Goal: Navigation & Orientation: Understand site structure

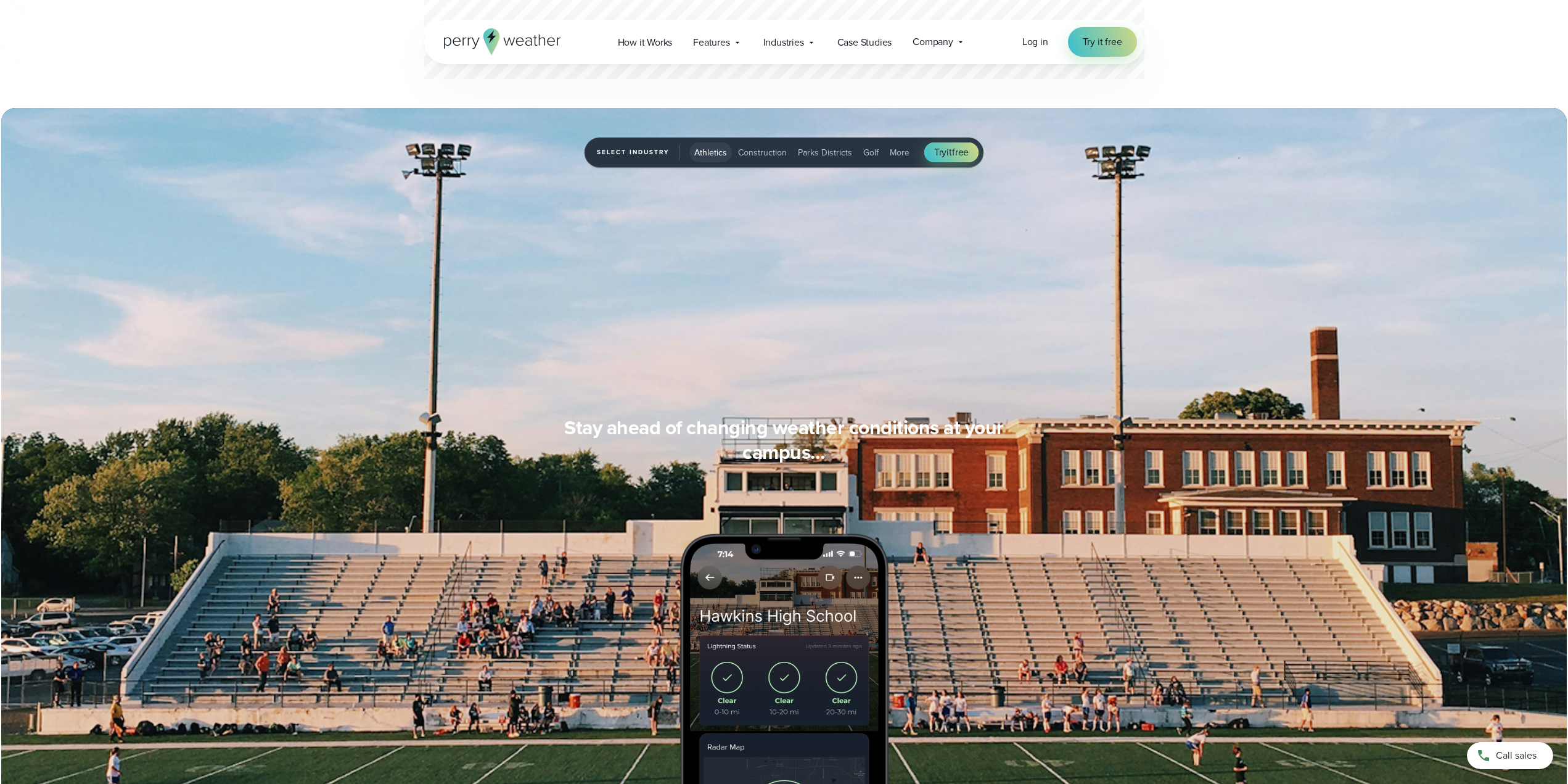
scroll to position [987, 0]
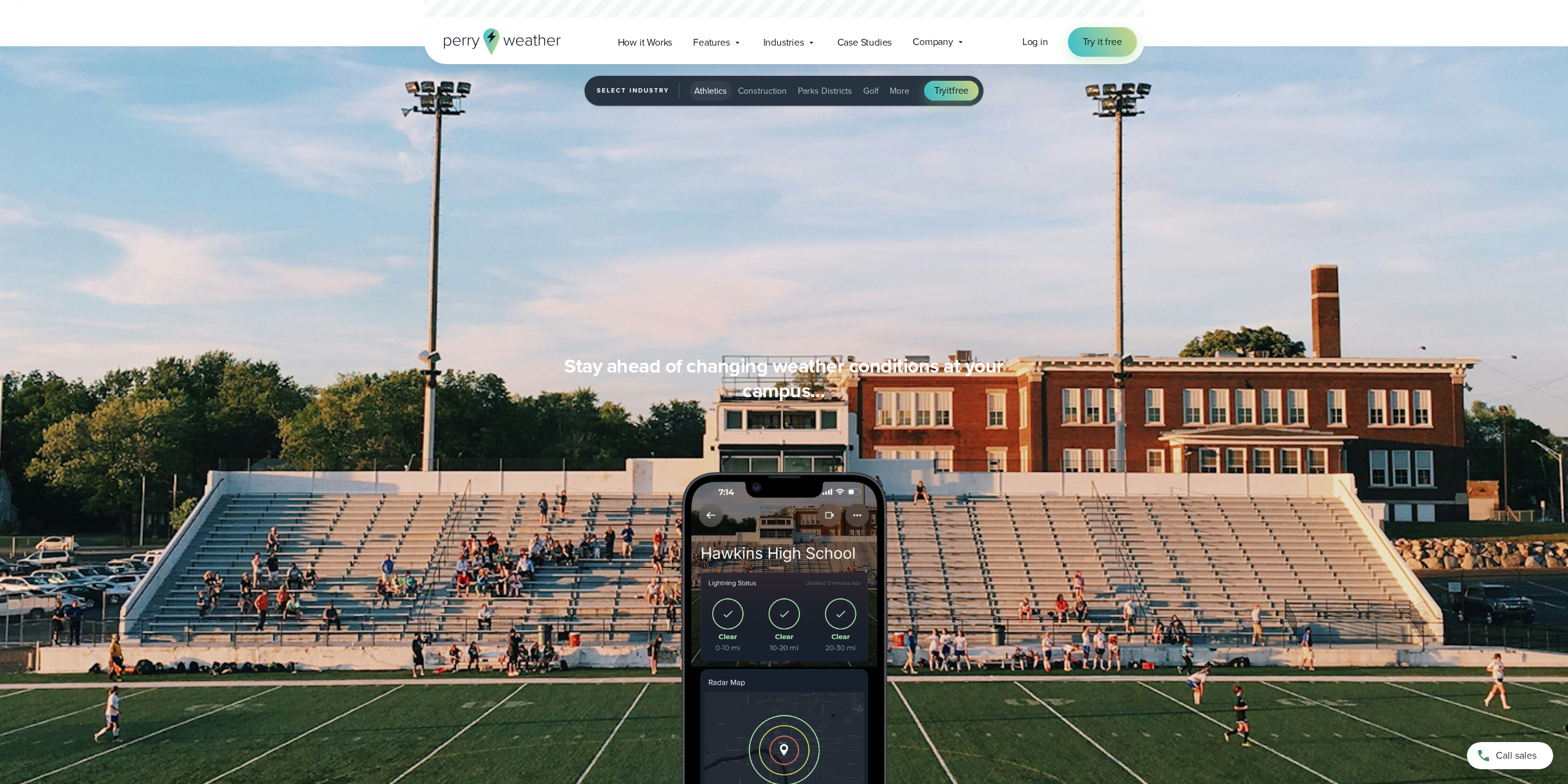
click at [836, 95] on span "Parks Districts" at bounding box center [825, 90] width 54 height 13
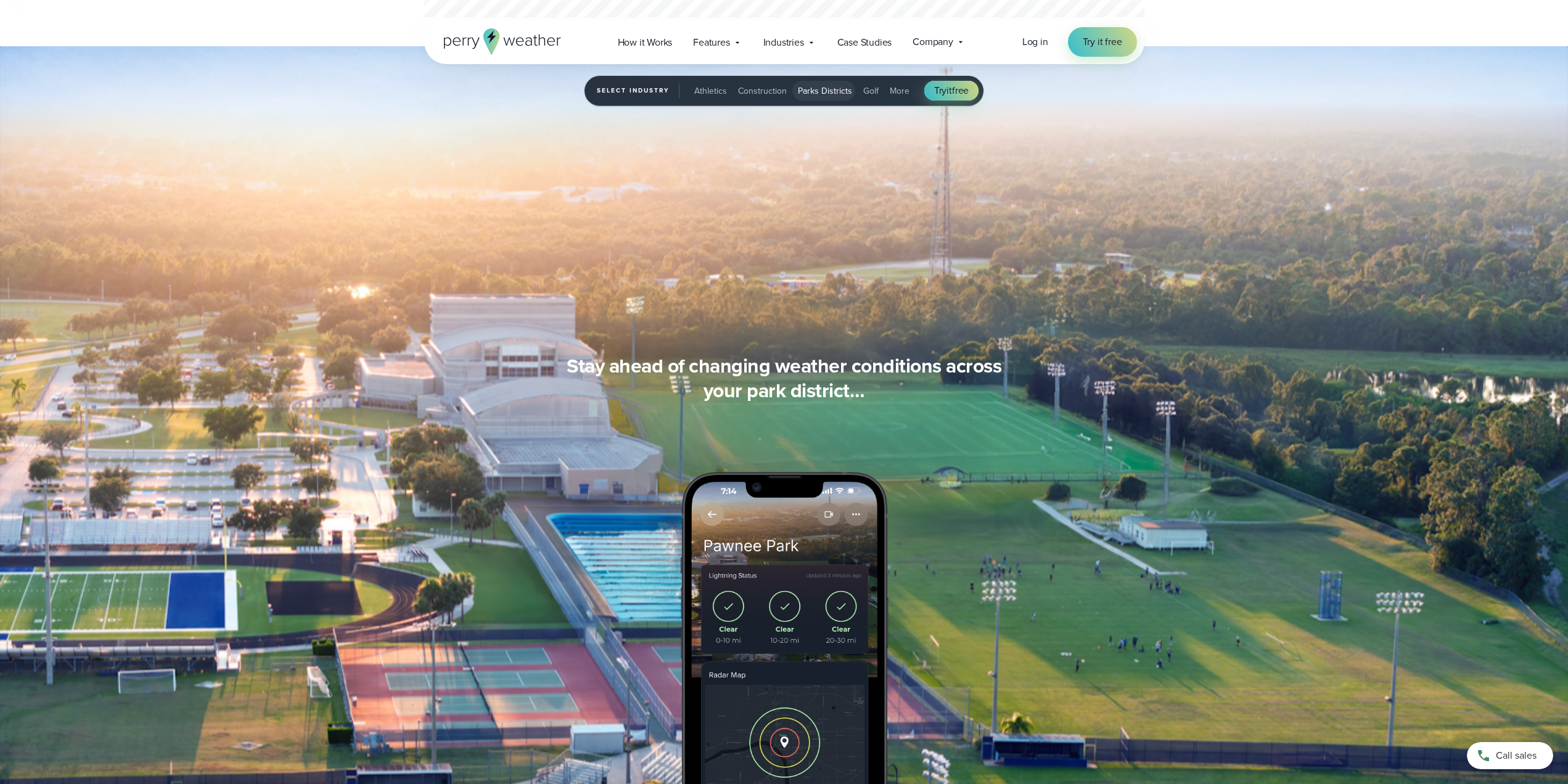
click at [770, 85] on span "Construction" at bounding box center [762, 90] width 49 height 13
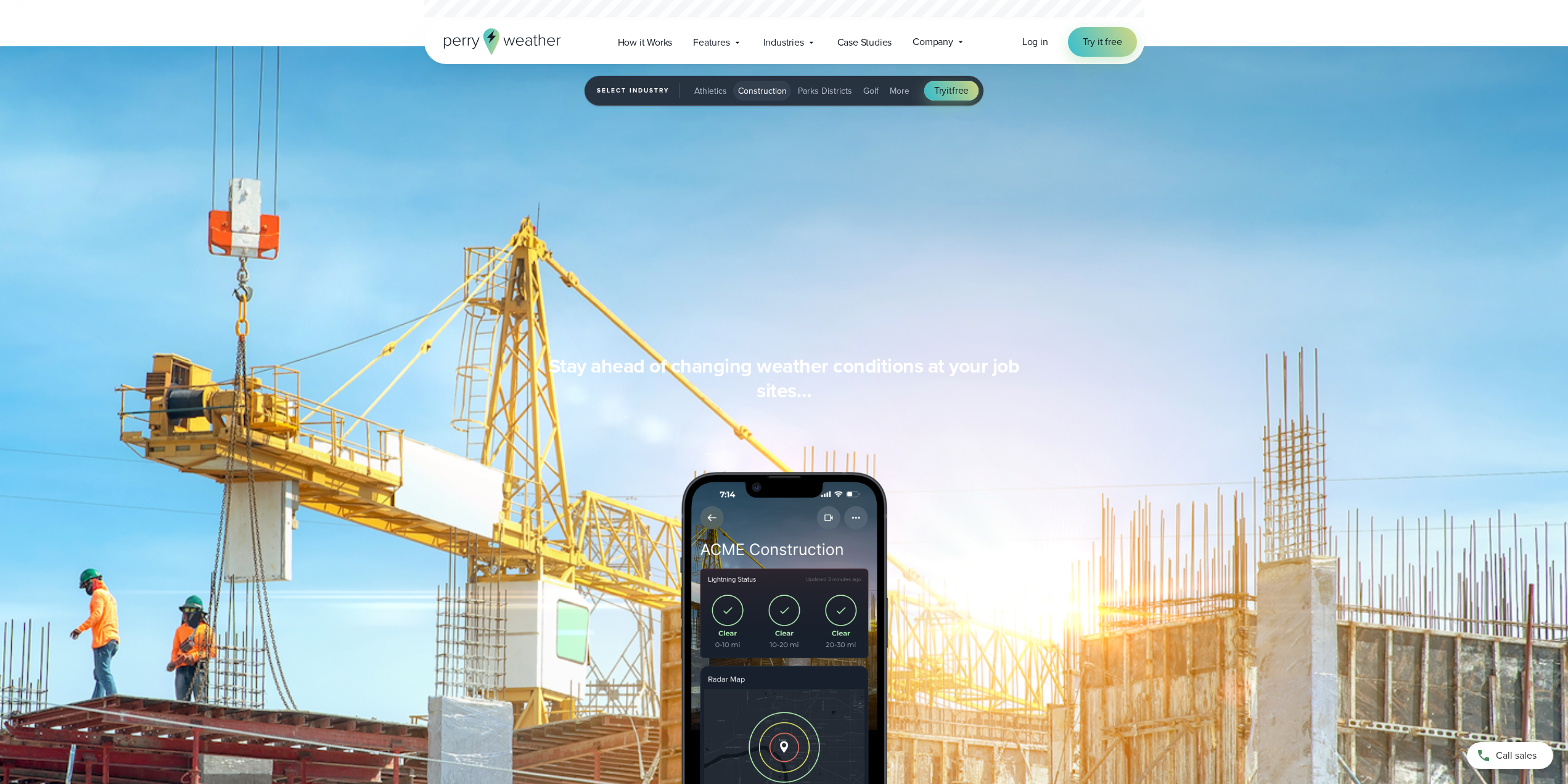
click at [816, 95] on span "Parks Districts" at bounding box center [825, 90] width 54 height 13
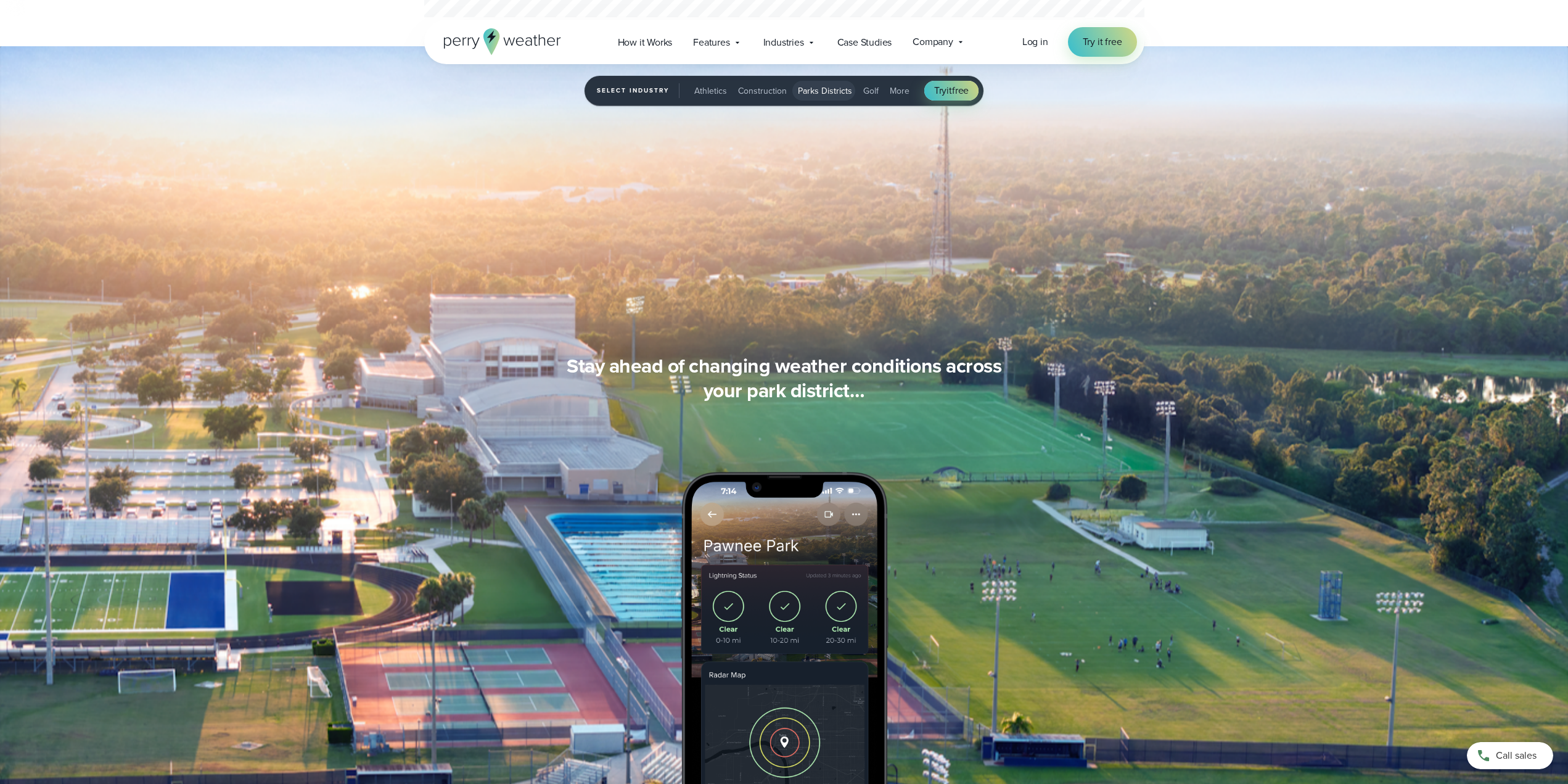
click at [899, 95] on span "More" at bounding box center [899, 90] width 20 height 13
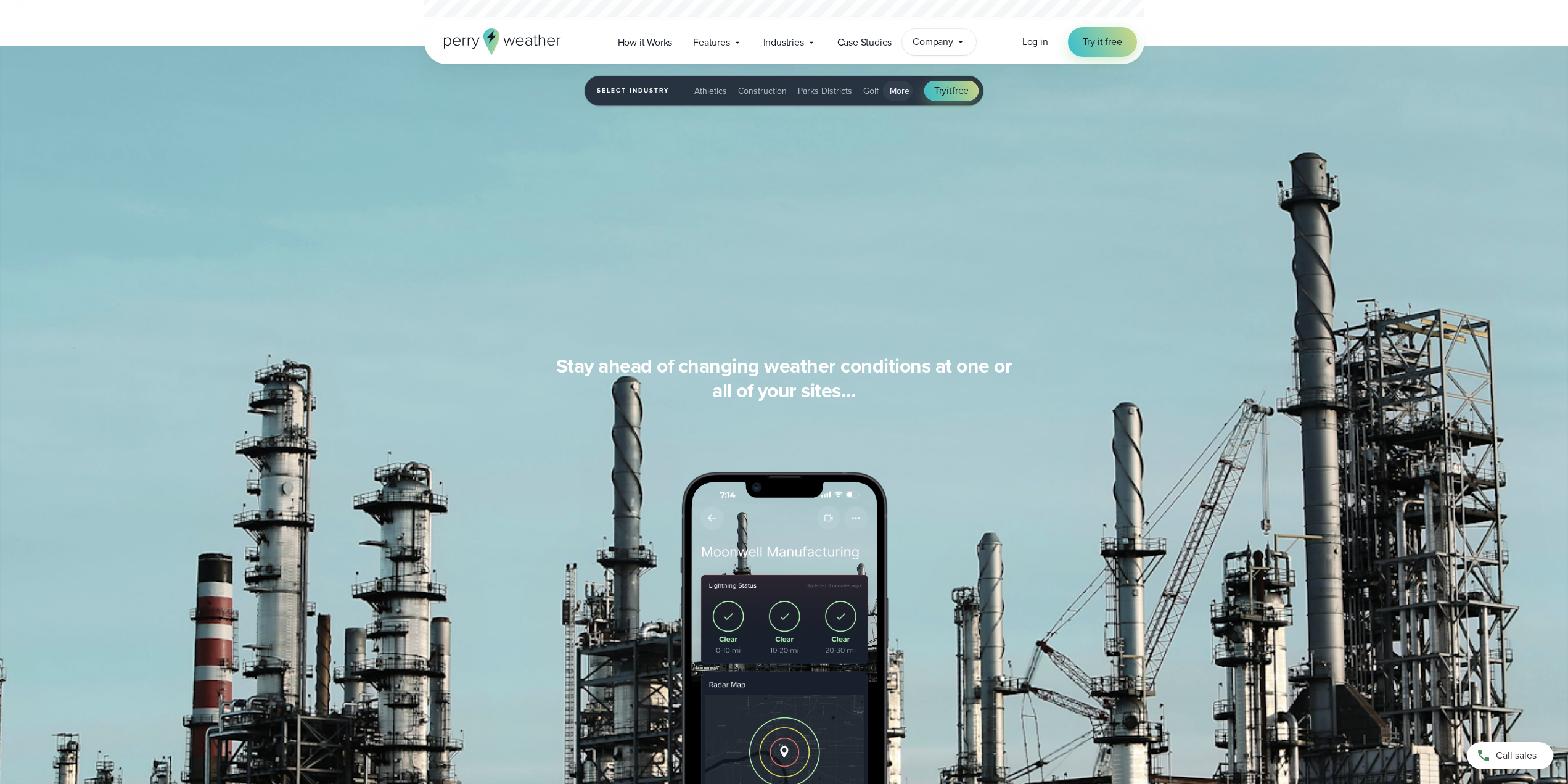
click at [943, 40] on span "Company" at bounding box center [933, 42] width 41 height 15
